Goal: Navigation & Orientation: Find specific page/section

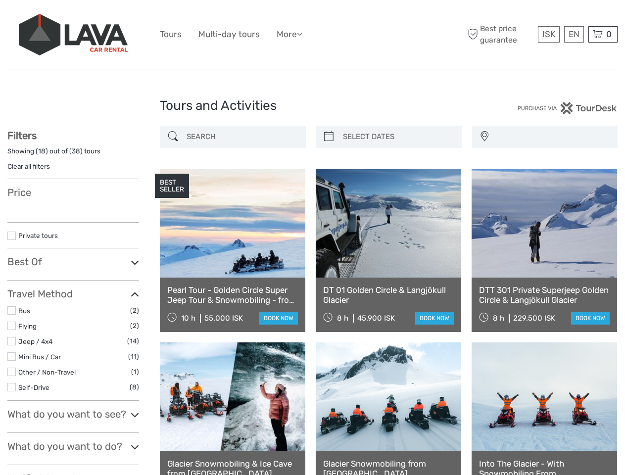
select select
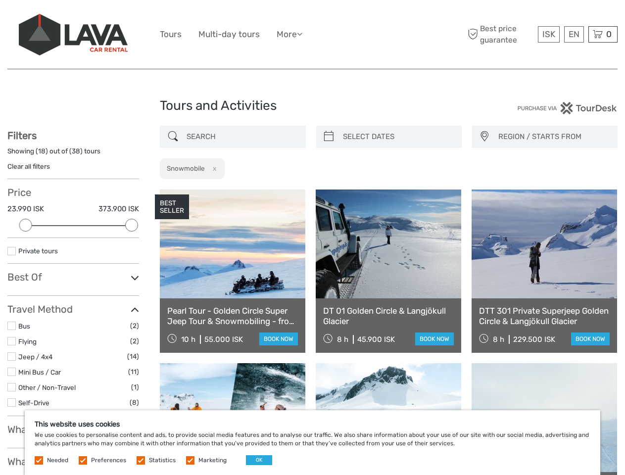
click at [312, 35] on ul "Tours Multi-day tours More Food & drink Travel Articles Back to [GEOGRAPHIC_DAT…" at bounding box center [238, 34] width 157 height 14
click at [290, 34] on link "More" at bounding box center [290, 34] width 26 height 14
click at [302, 34] on icon at bounding box center [299, 34] width 5 height 8
click at [548, 34] on span "ISK" at bounding box center [548, 34] width 13 height 10
click at [573, 34] on div "EN English Español Deutsch" at bounding box center [574, 34] width 20 height 16
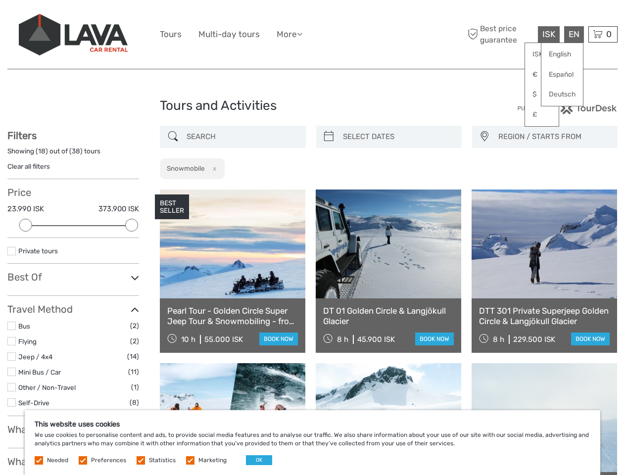
click at [603, 34] on div "0 Items Total 0 ISK Checkout The shopping cart is empty." at bounding box center [602, 34] width 29 height 16
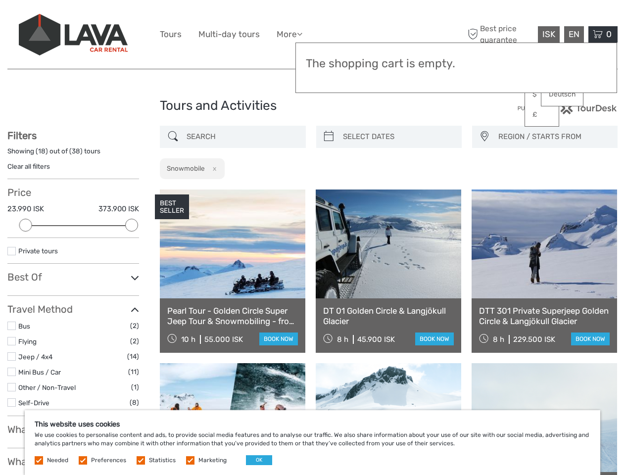
click at [26, 225] on div at bounding box center [25, 225] width 13 height 13
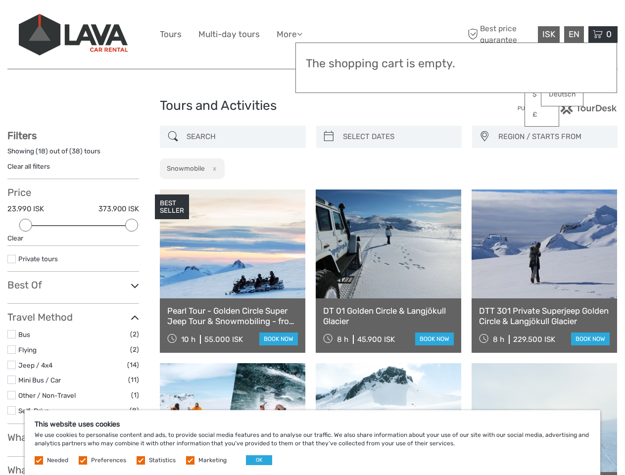
scroll to position [56, 0]
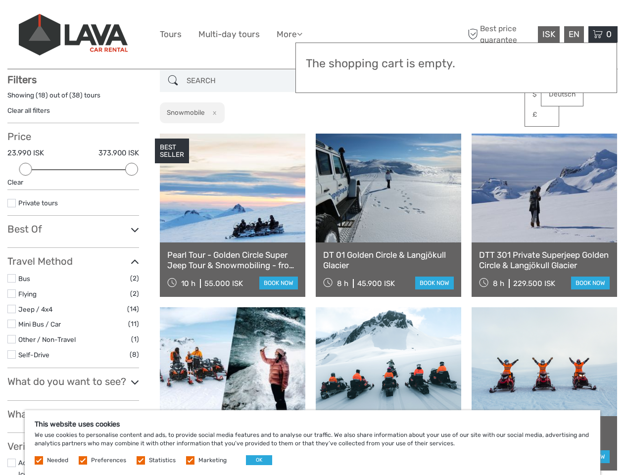
click at [132, 225] on icon at bounding box center [135, 229] width 8 height 13
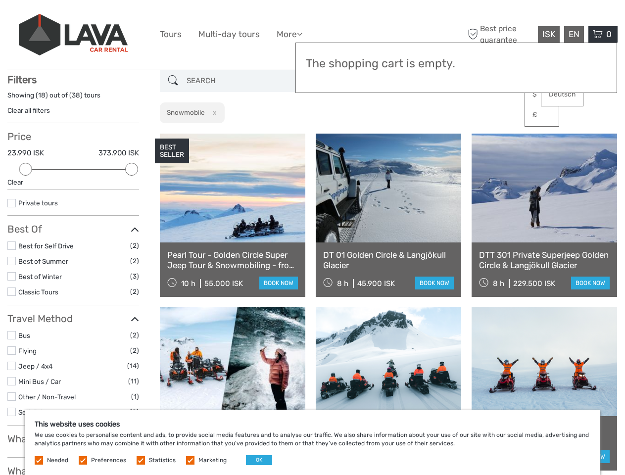
click at [328, 137] on link at bounding box center [388, 188] width 145 height 109
click at [397, 137] on link at bounding box center [388, 188] width 145 height 109
